Goal: Find specific page/section: Find specific page/section

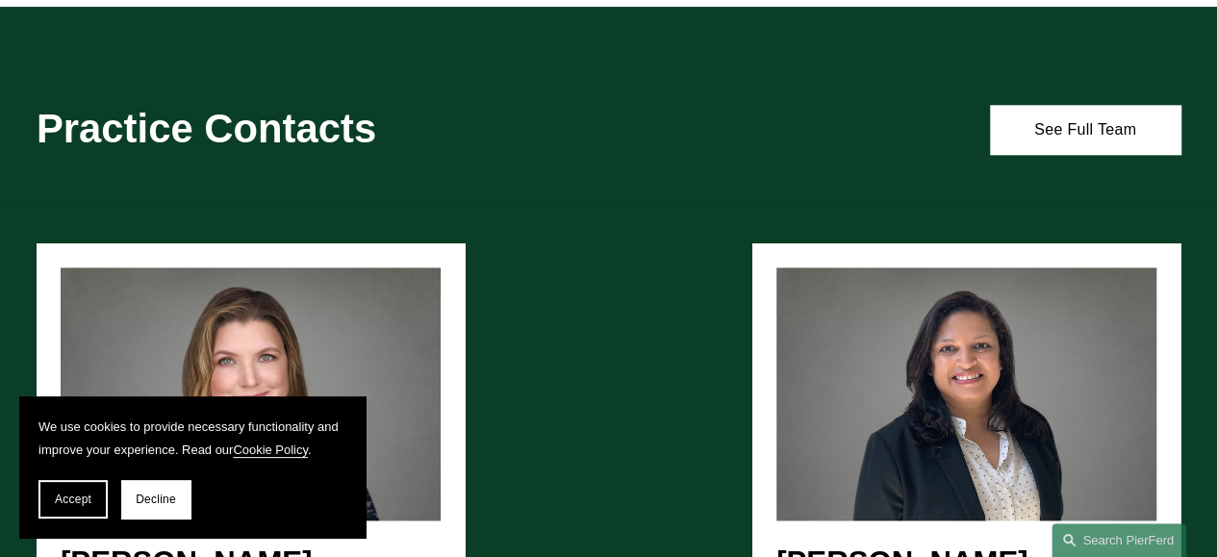
scroll to position [1346, 0]
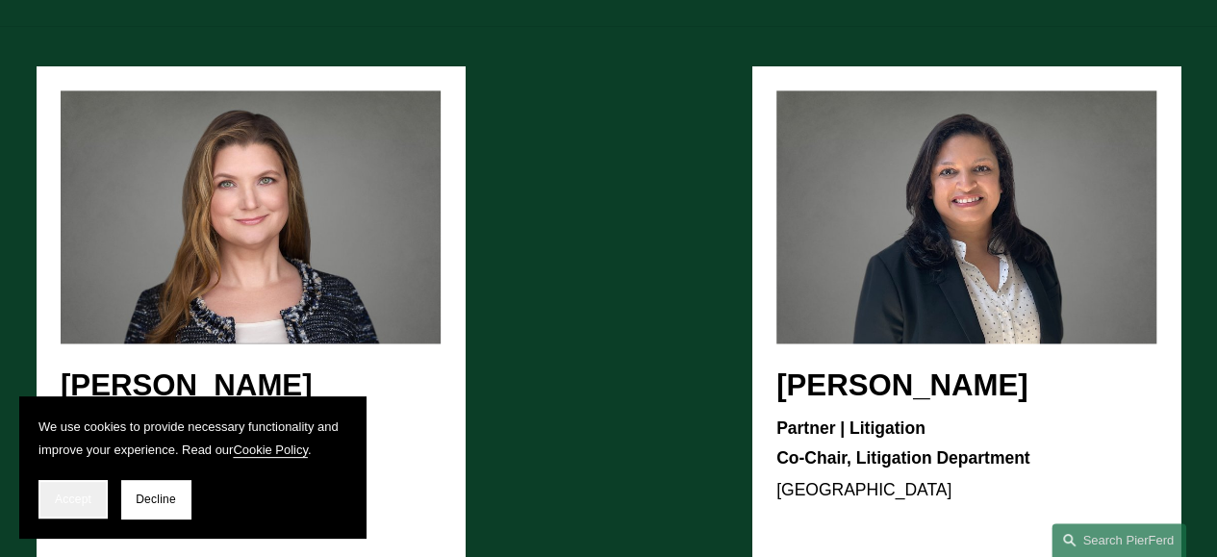
click at [79, 501] on span "Accept" at bounding box center [73, 498] width 37 height 13
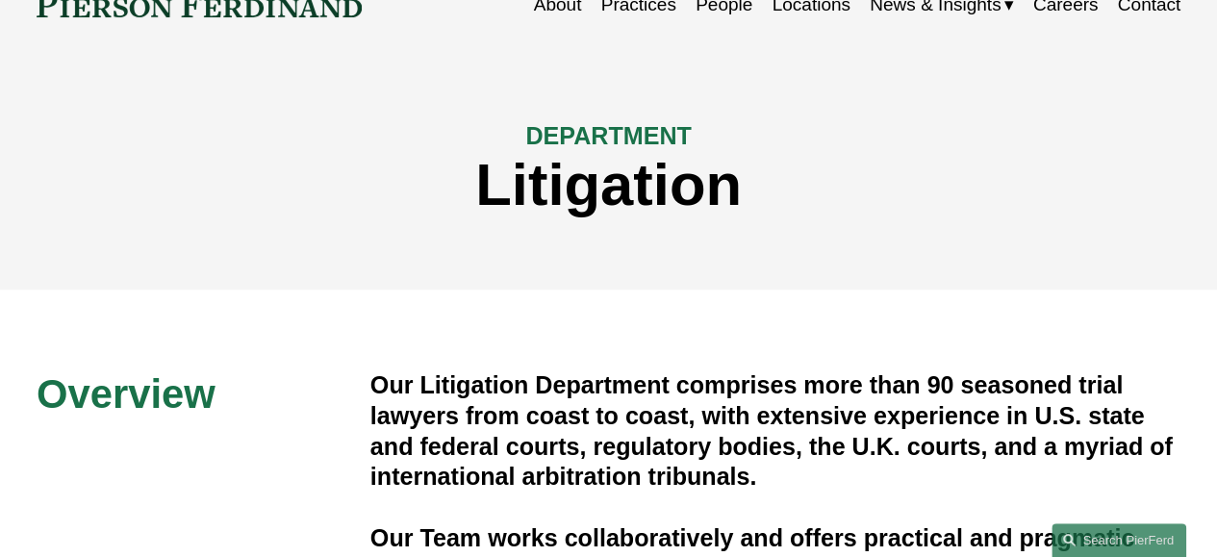
scroll to position [0, 0]
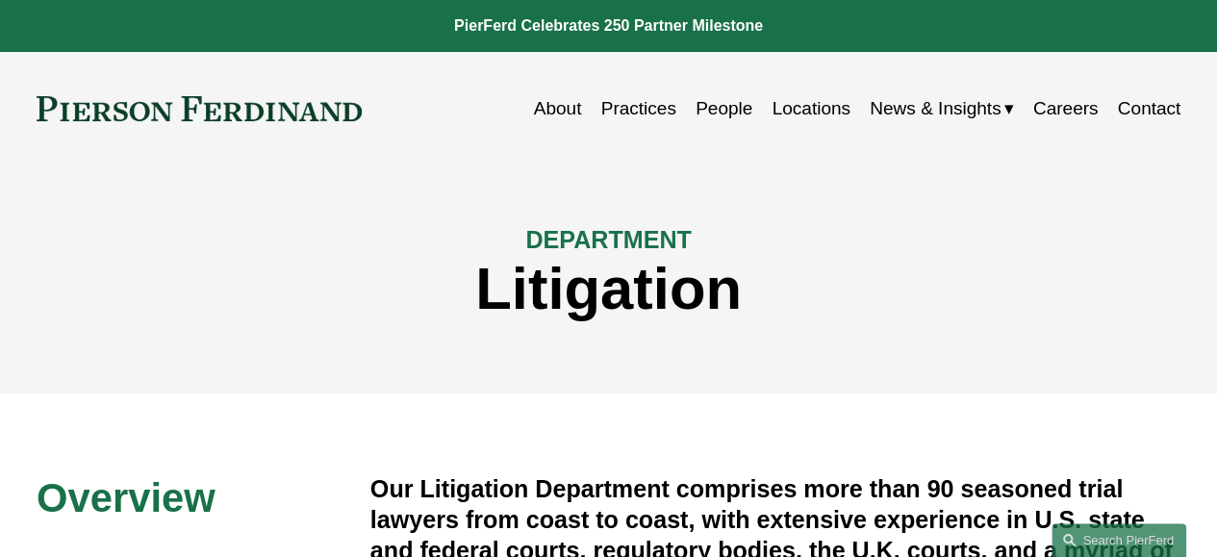
click at [810, 109] on link "Locations" at bounding box center [810, 108] width 78 height 37
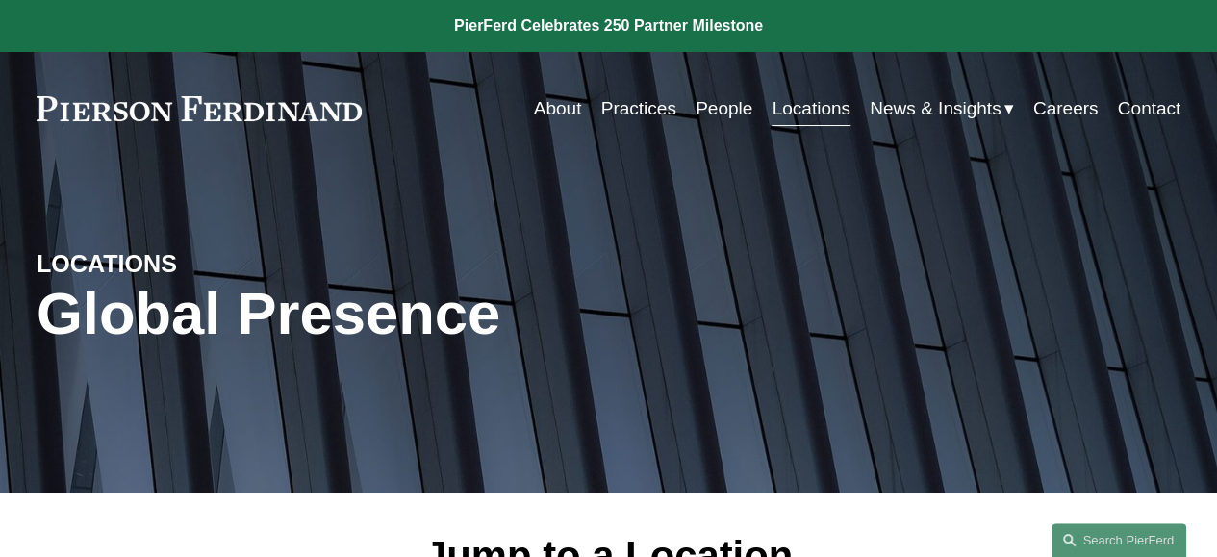
click at [814, 110] on link "Locations" at bounding box center [810, 108] width 78 height 37
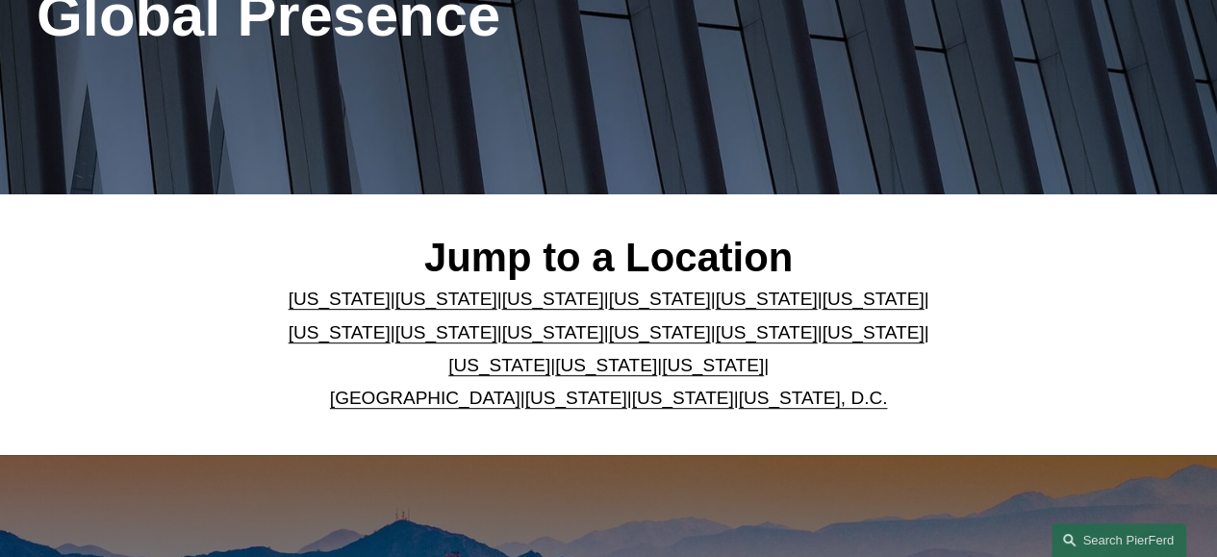
scroll to position [385, 0]
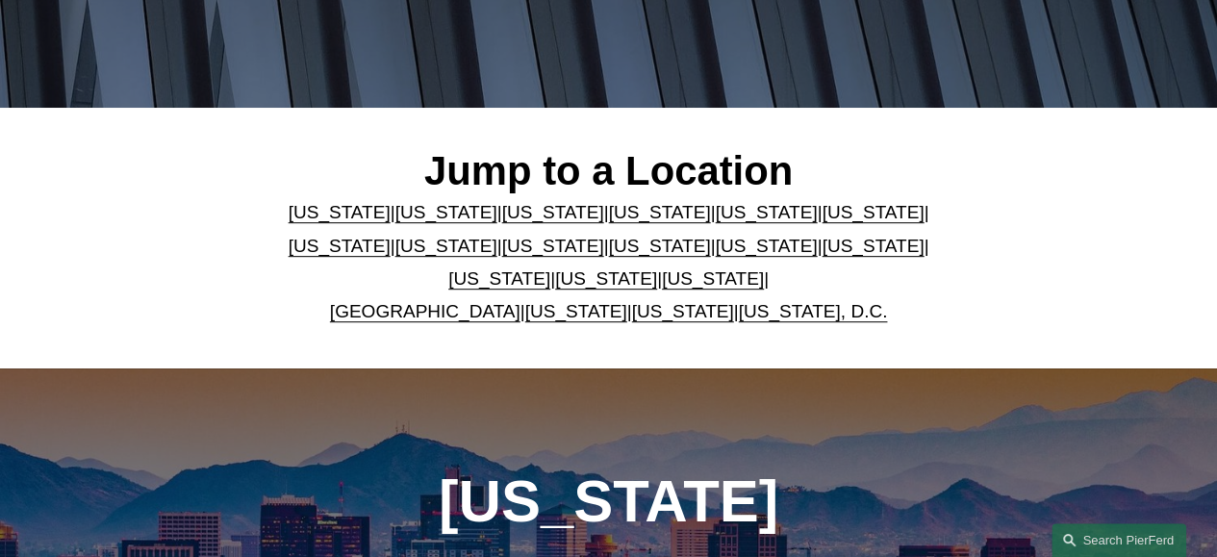
drag, startPoint x: 674, startPoint y: 253, endPoint x: 658, endPoint y: 245, distance: 18.1
click at [715, 254] on link "[US_STATE]" at bounding box center [766, 246] width 102 height 20
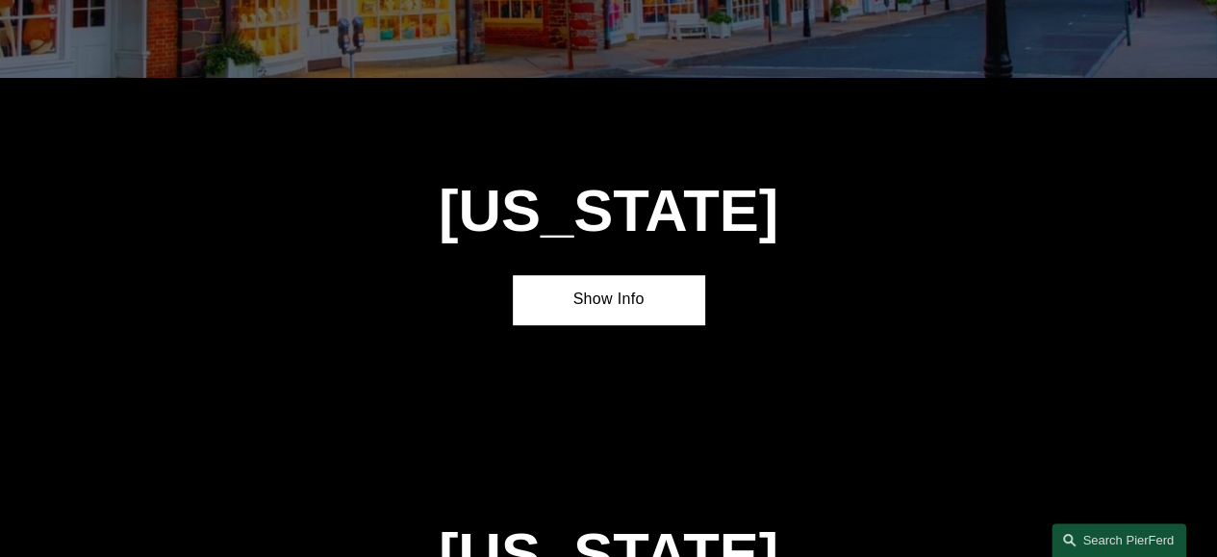
scroll to position [4241, 0]
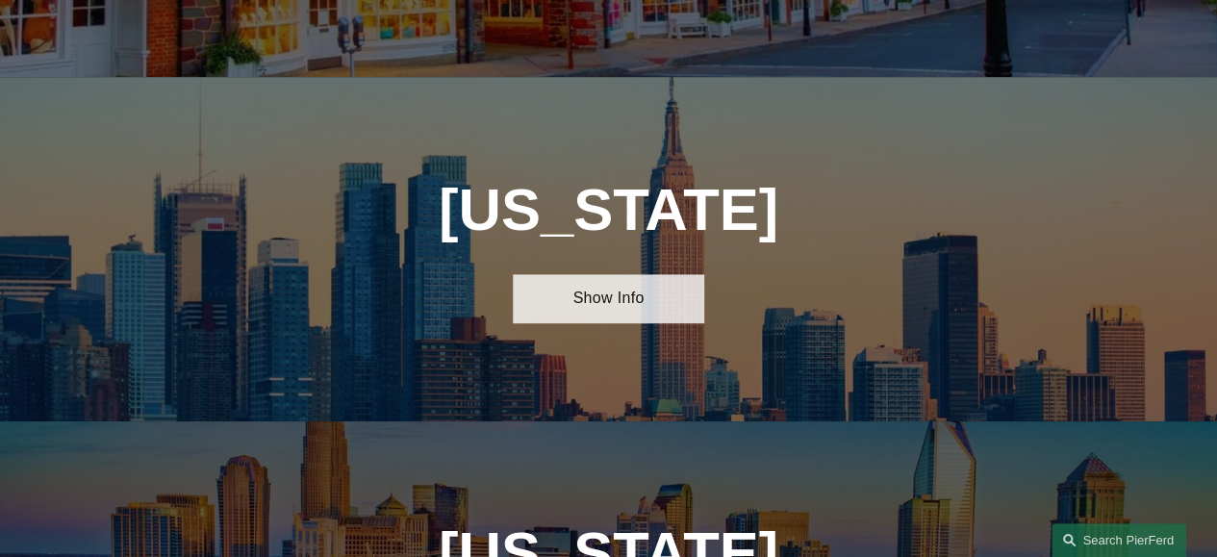
click at [600, 274] on link "Show Info" at bounding box center [608, 298] width 190 height 49
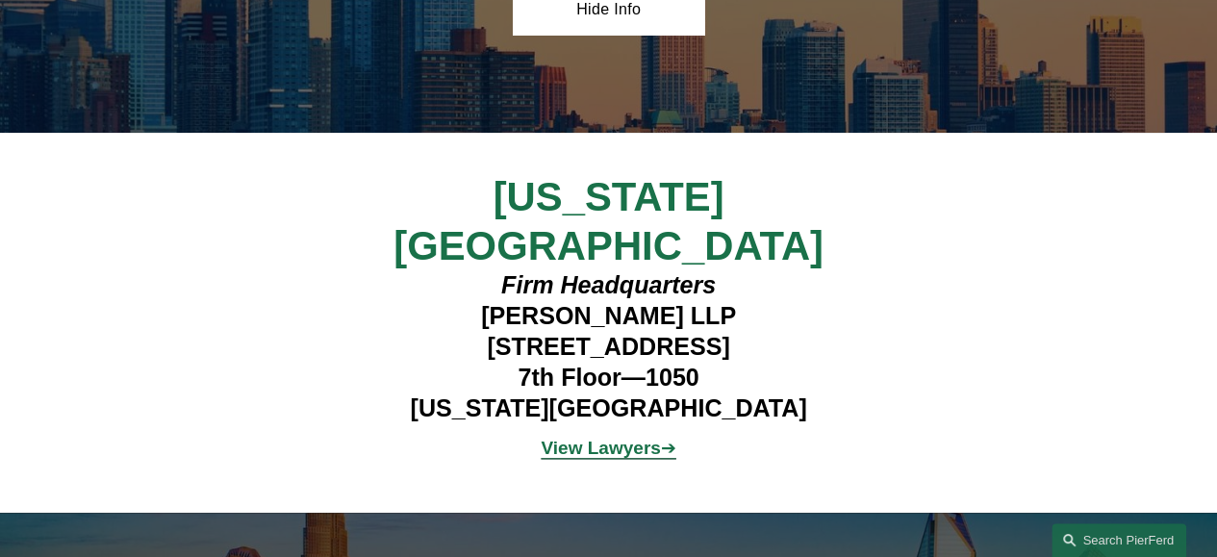
scroll to position [4626, 0]
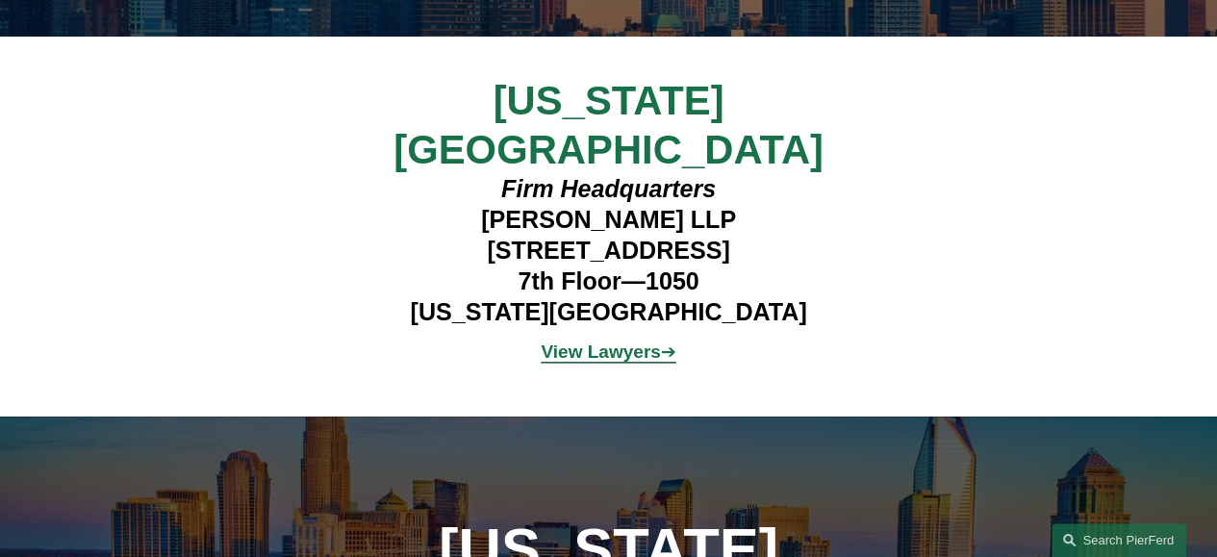
click at [602, 341] on strong "View Lawyers" at bounding box center [600, 351] width 119 height 20
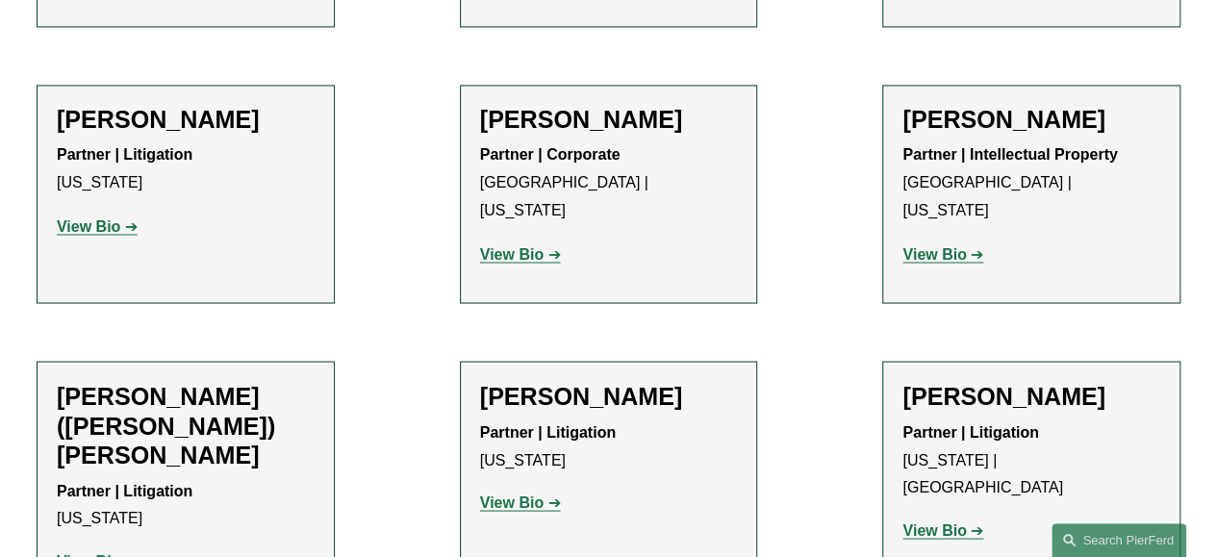
scroll to position [1635, 0]
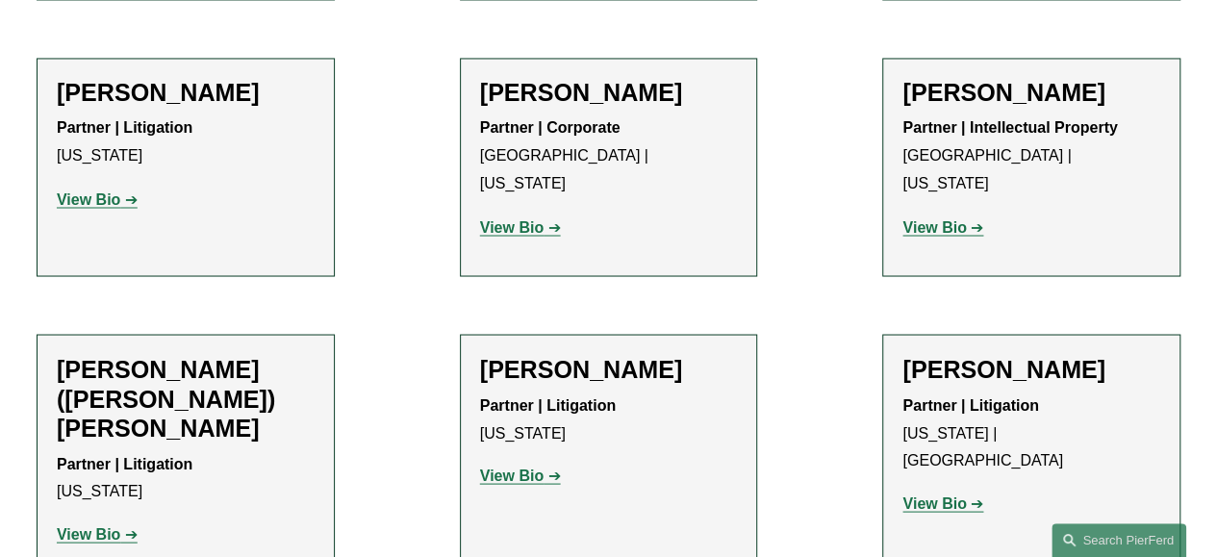
click at [78, 525] on strong "View Bio" at bounding box center [88, 533] width 63 height 16
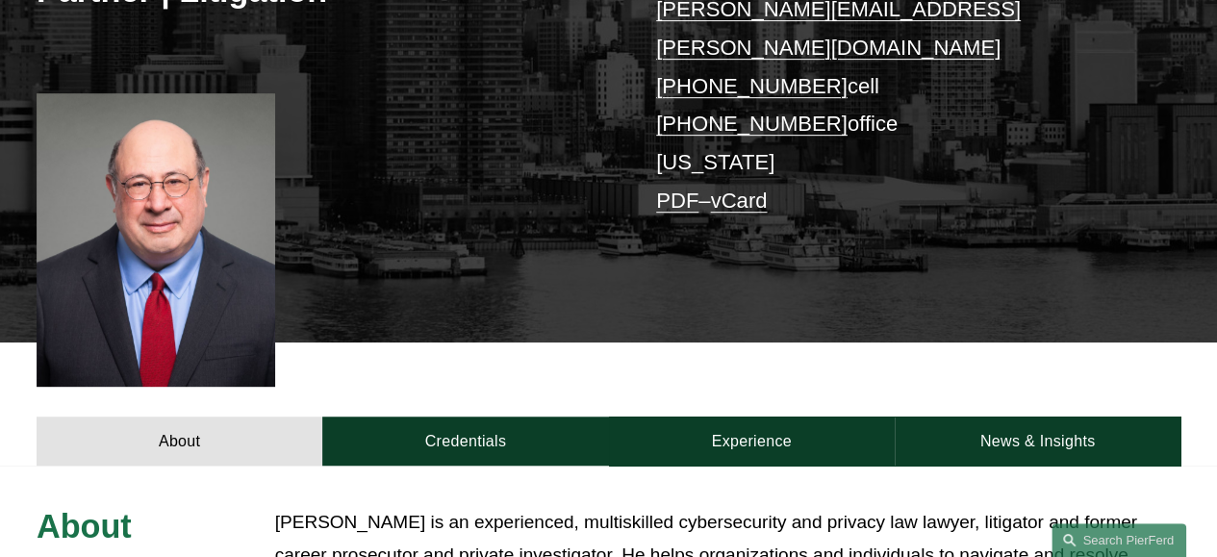
scroll to position [577, 0]
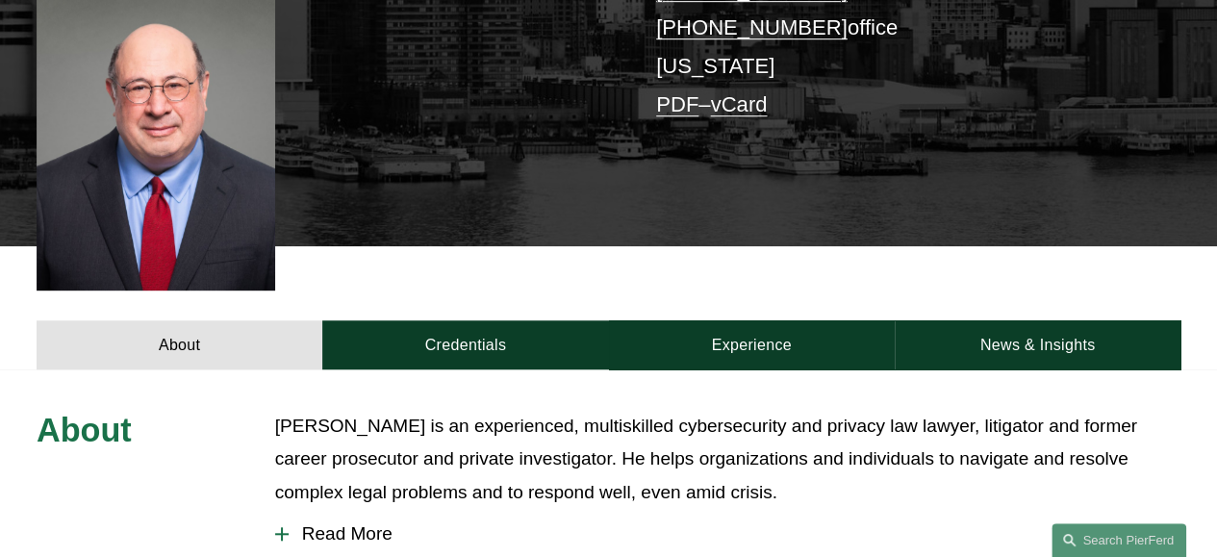
click at [340, 523] on span "Read More" at bounding box center [735, 533] width 892 height 21
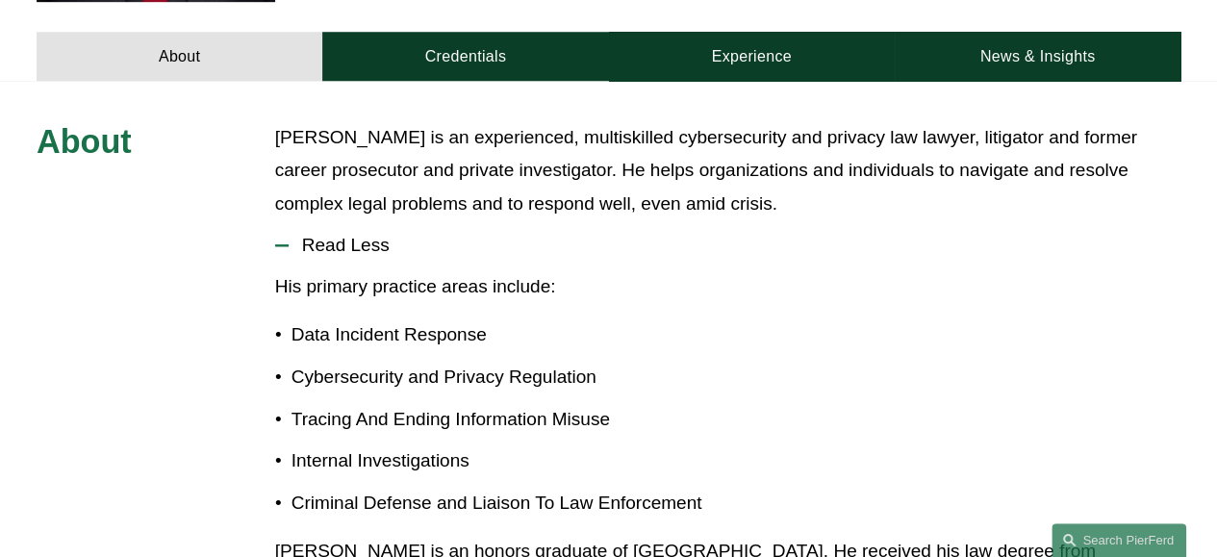
scroll to position [962, 0]
